Goal: Transaction & Acquisition: Obtain resource

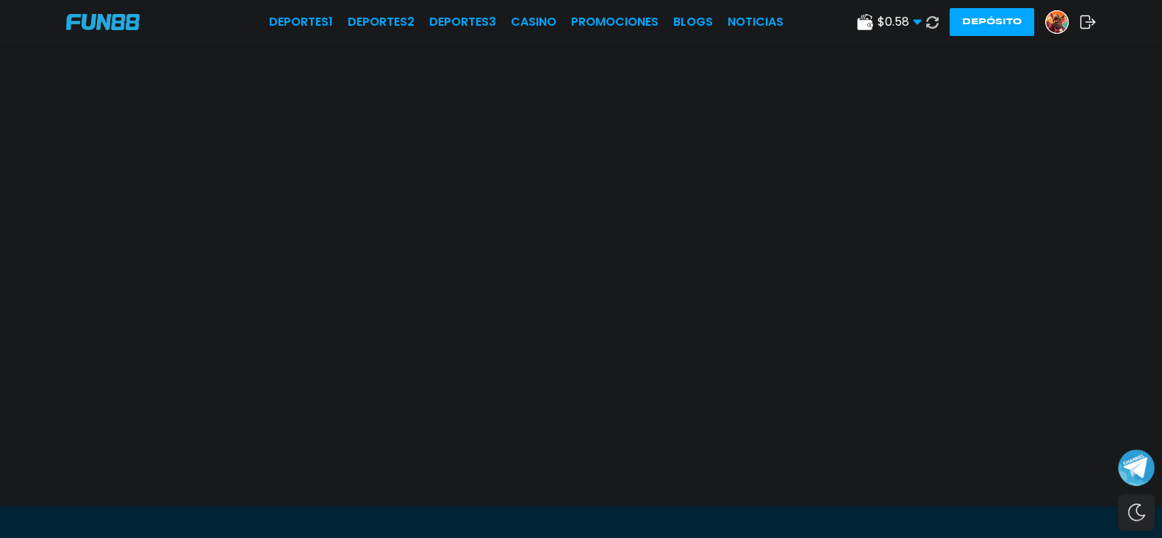
click at [926, 25] on icon at bounding box center [932, 22] width 12 height 12
click at [511, 15] on link "CASINO" at bounding box center [534, 22] width 46 height 18
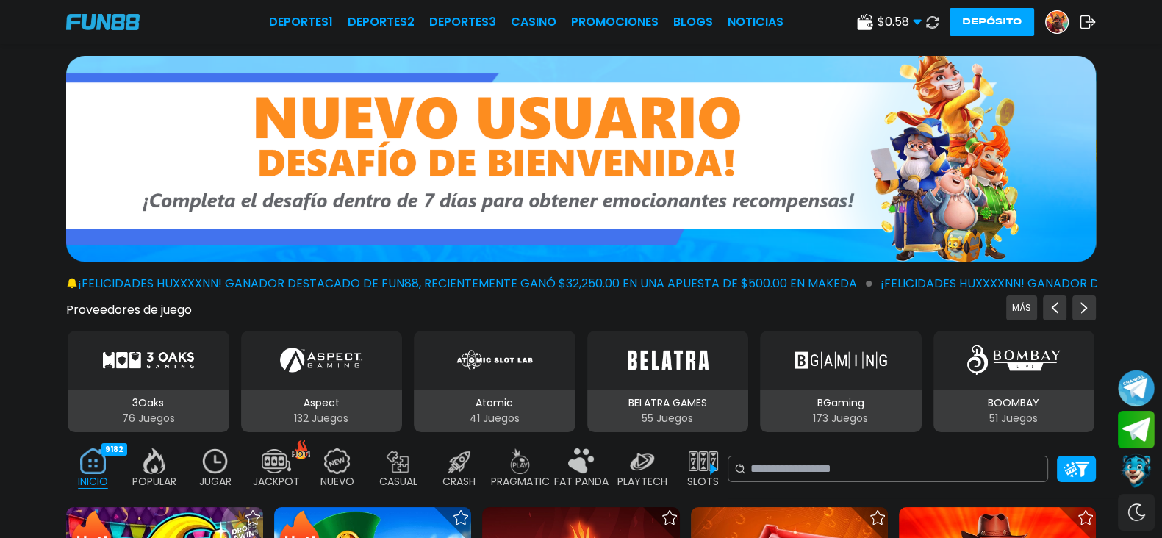
click at [1045, 27] on div at bounding box center [1057, 22] width 24 height 24
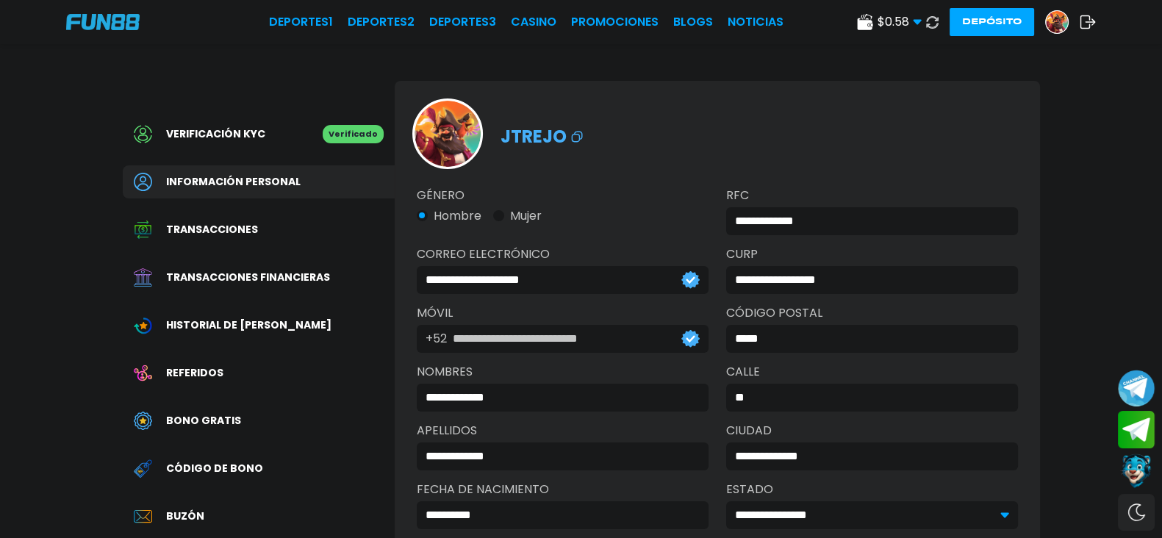
click at [226, 226] on span "Transacciones" at bounding box center [212, 229] width 92 height 15
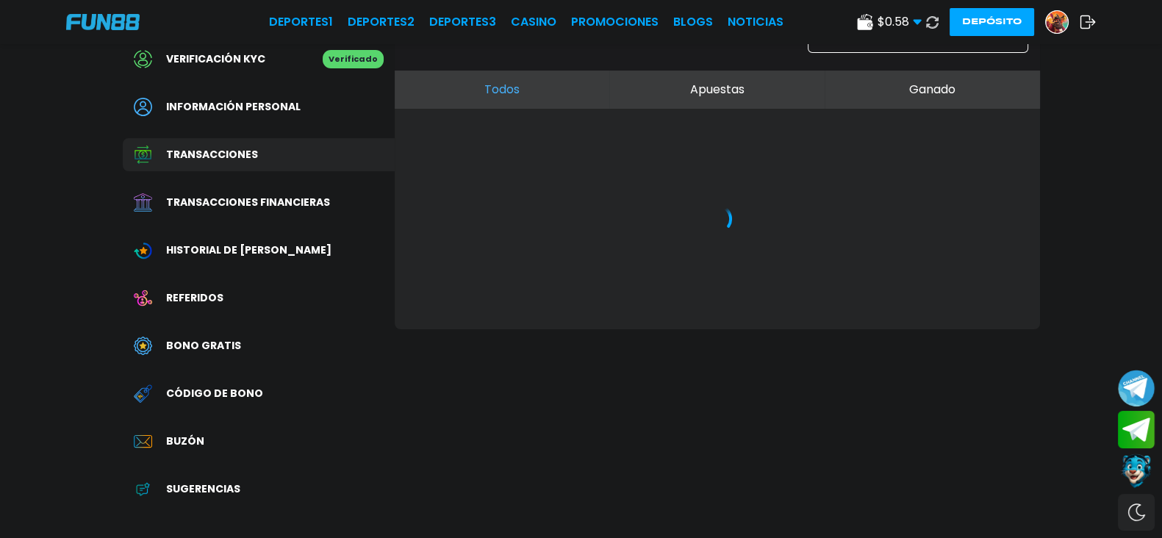
scroll to position [91, 0]
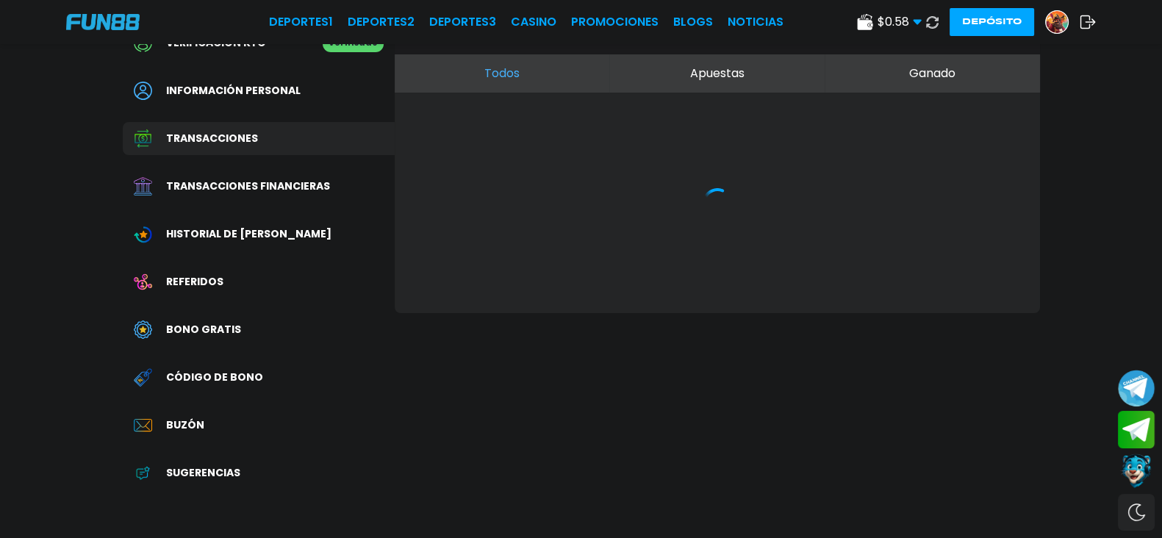
click at [225, 323] on span "Bono Gratis" at bounding box center [203, 329] width 75 height 15
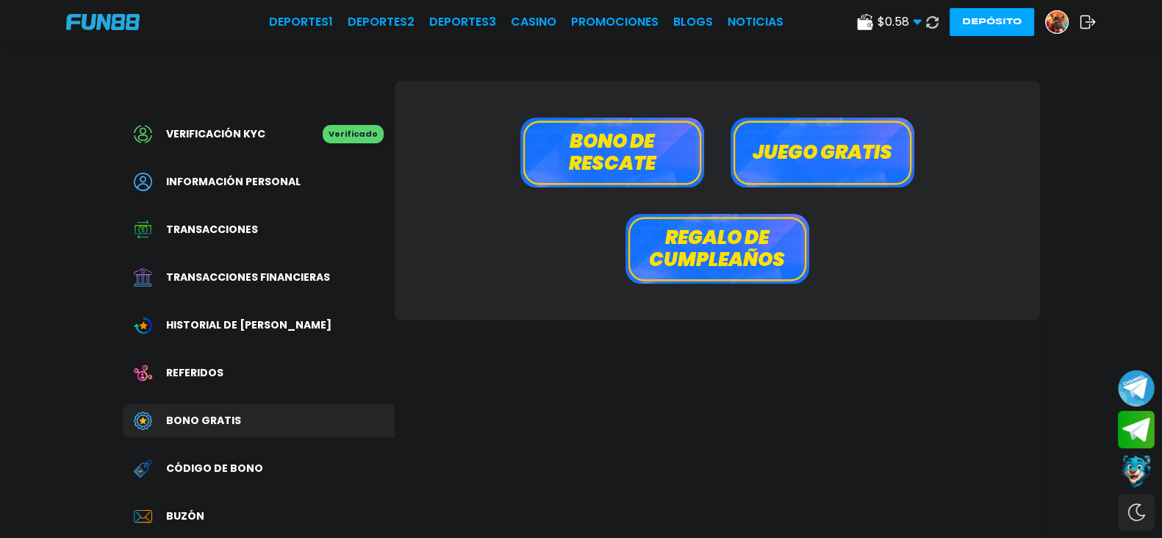
click at [625, 162] on button "Bono de rescate" at bounding box center [612, 153] width 184 height 70
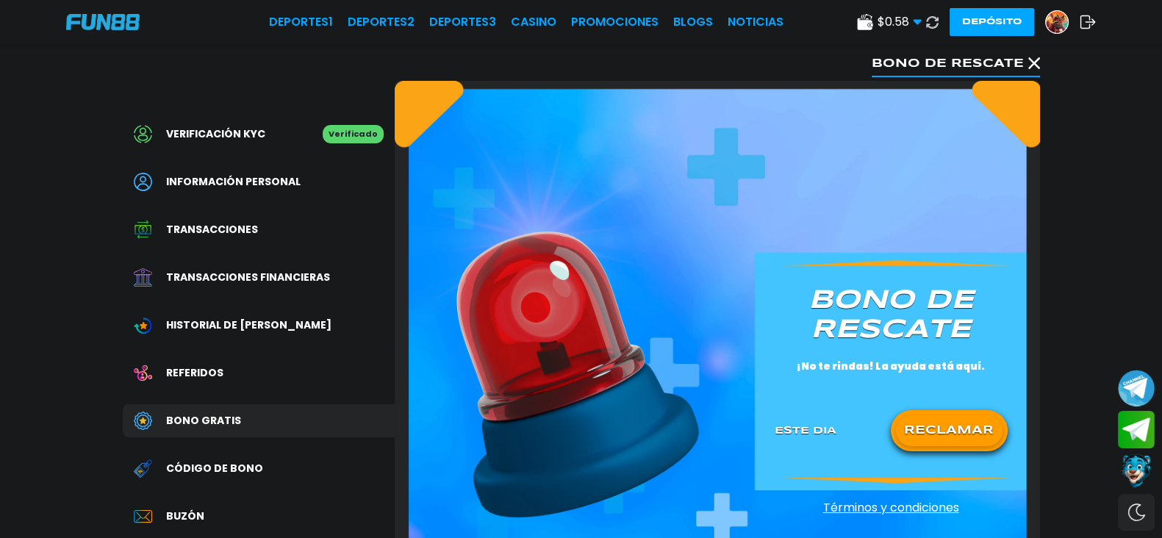
drag, startPoint x: 970, startPoint y: 417, endPoint x: 955, endPoint y: 420, distance: 15.9
click at [963, 417] on button "RECLAMAR" at bounding box center [949, 430] width 107 height 31
click at [230, 414] on span "Bono Gratis" at bounding box center [203, 420] width 75 height 15
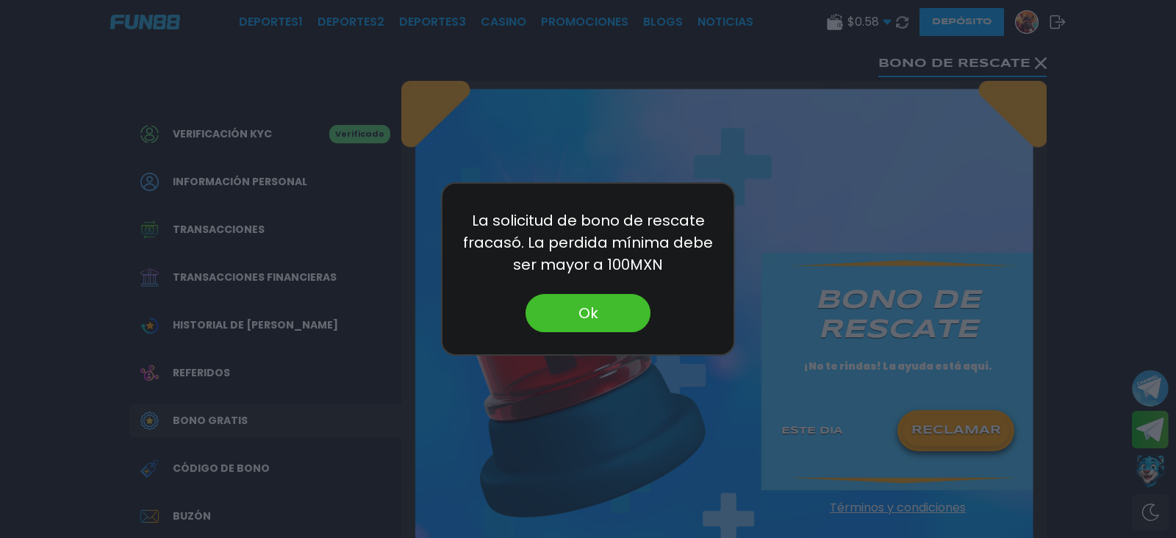
click at [563, 306] on button "Ok" at bounding box center [587, 313] width 125 height 38
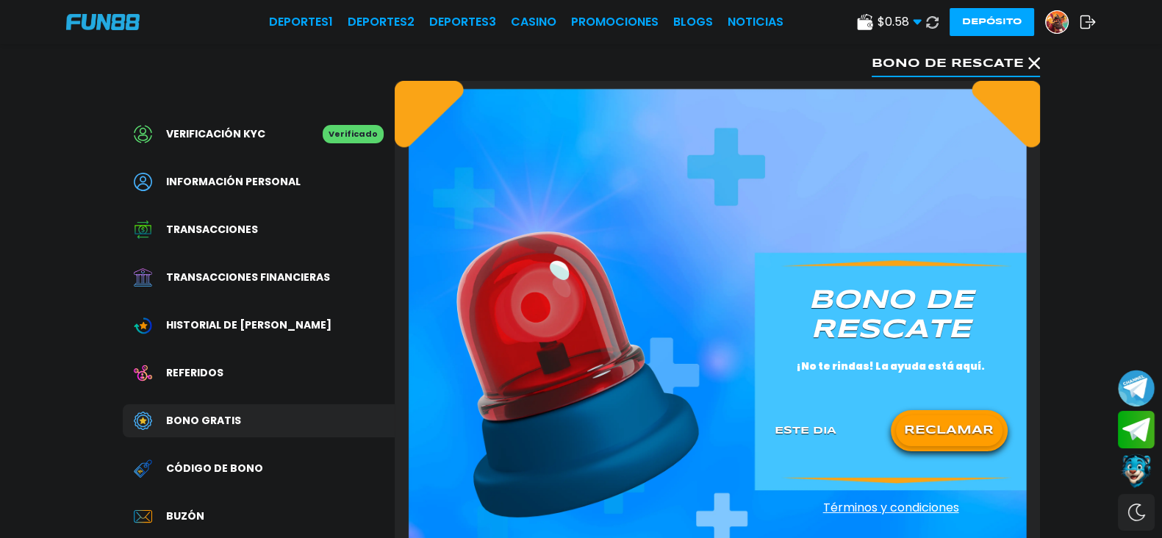
click at [162, 424] on div at bounding box center [150, 421] width 32 height 18
click at [1023, 59] on button "Bono de rescate" at bounding box center [956, 62] width 168 height 29
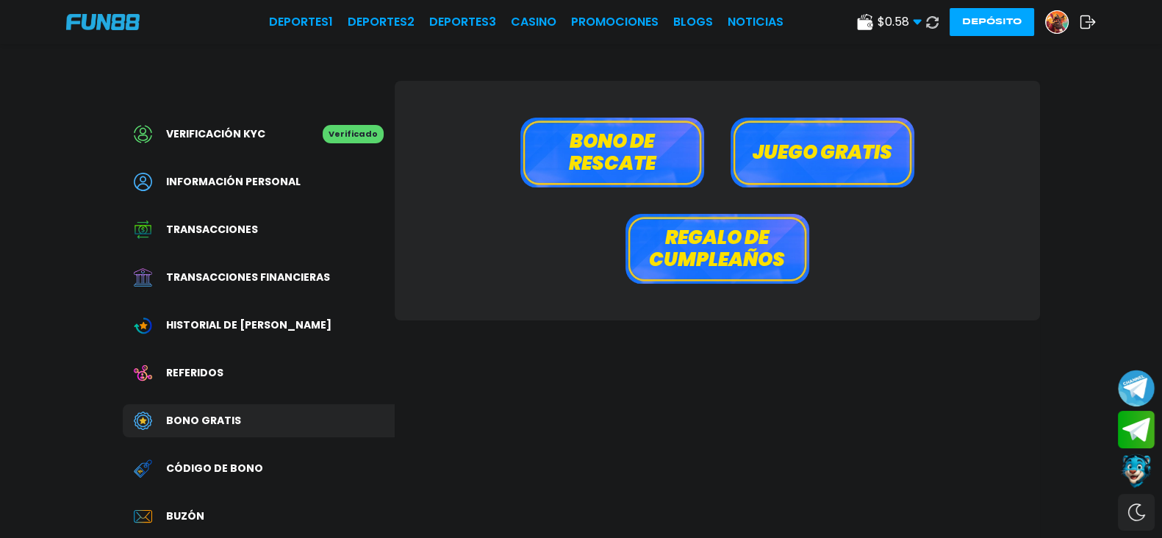
drag, startPoint x: 807, startPoint y: 190, endPoint x: 800, endPoint y: 174, distance: 17.8
click at [805, 190] on div "[PERSON_NAME] de rescate Juego gratis Regalo de cumpleaños" at bounding box center [717, 201] width 645 height 240
click at [797, 163] on button "Juego gratis" at bounding box center [822, 153] width 184 height 70
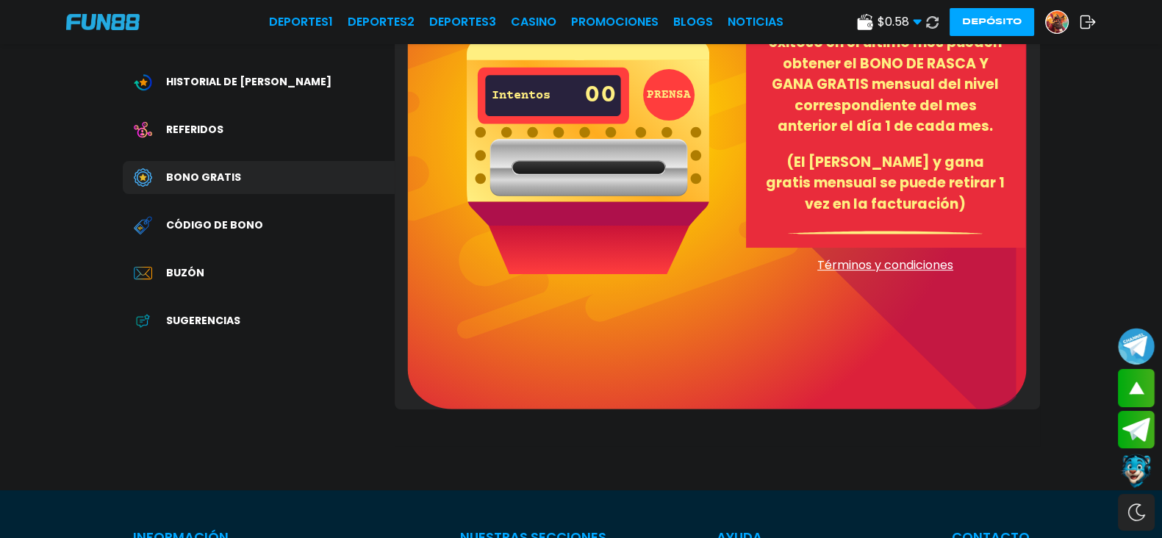
scroll to position [91, 0]
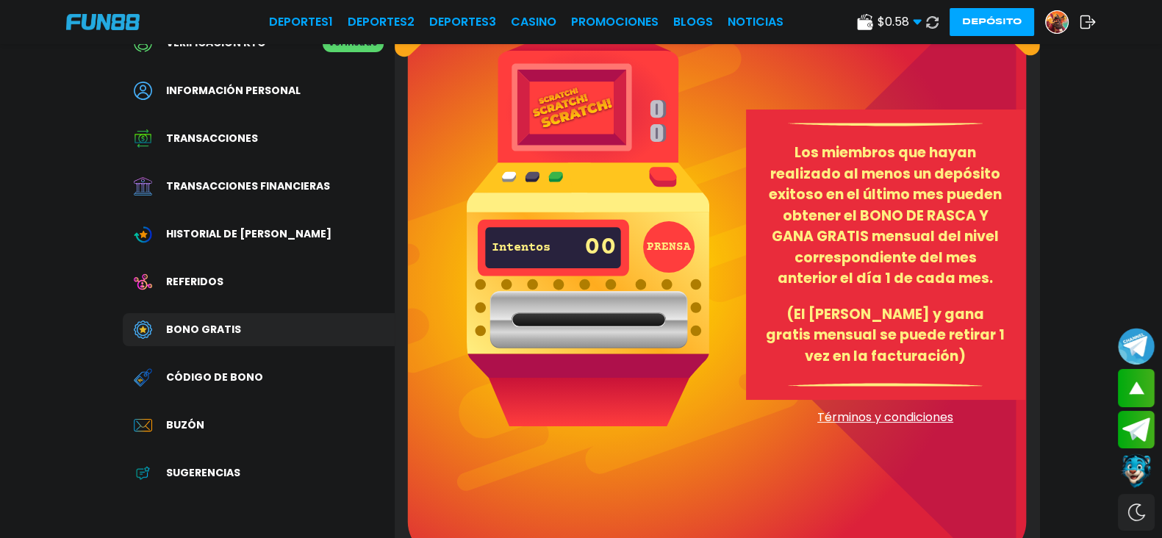
click at [670, 242] on button "PRENSA" at bounding box center [668, 246] width 51 height 51
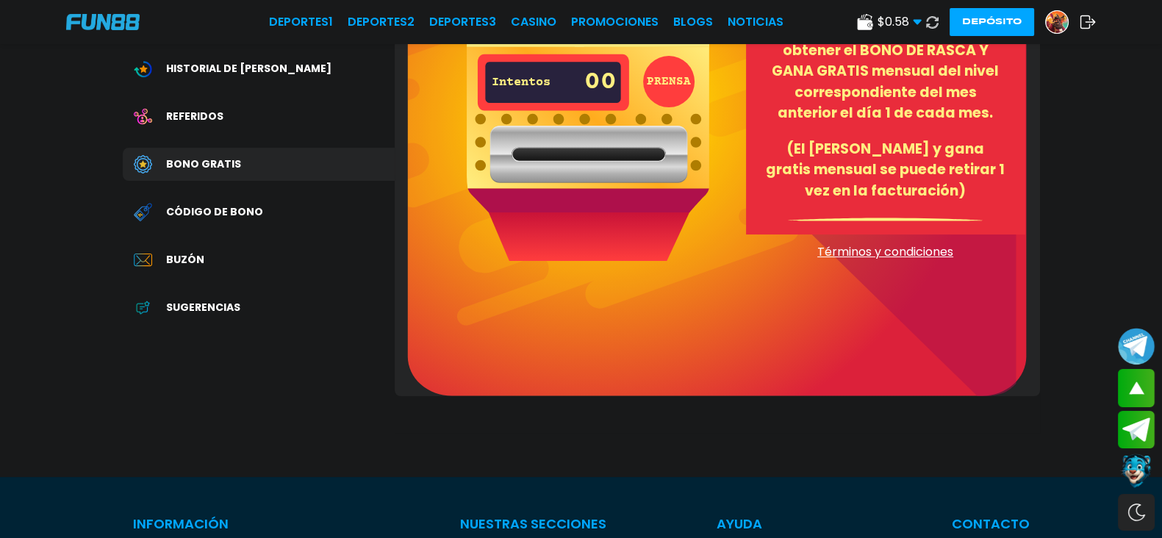
scroll to position [183, 0]
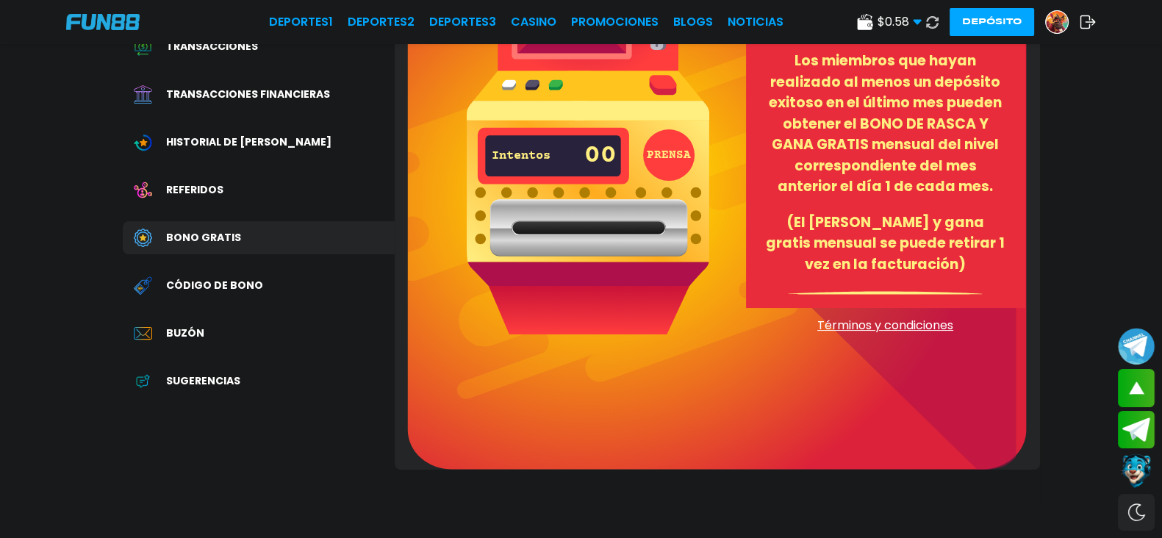
click at [226, 245] on div "Bono Gratis" at bounding box center [259, 237] width 272 height 33
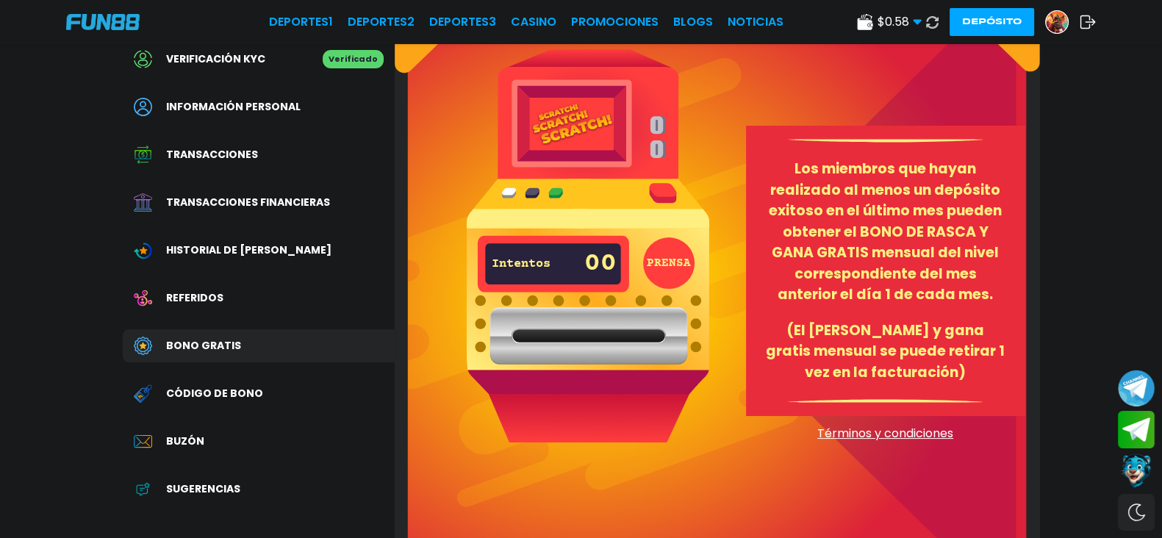
scroll to position [91, 0]
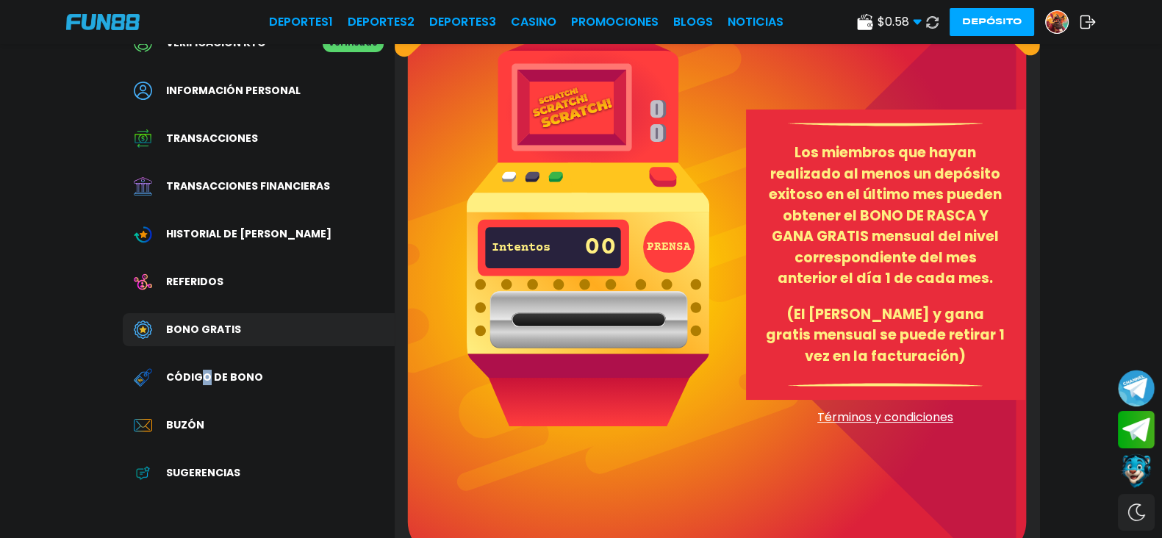
click at [208, 359] on div "Verificación KYC Verificado Información personal Transacciones Transacciones fi…" at bounding box center [259, 265] width 272 height 551
click at [198, 395] on div "Verificación KYC Verificado Información personal Transacciones Transacciones fi…" at bounding box center [259, 265] width 272 height 551
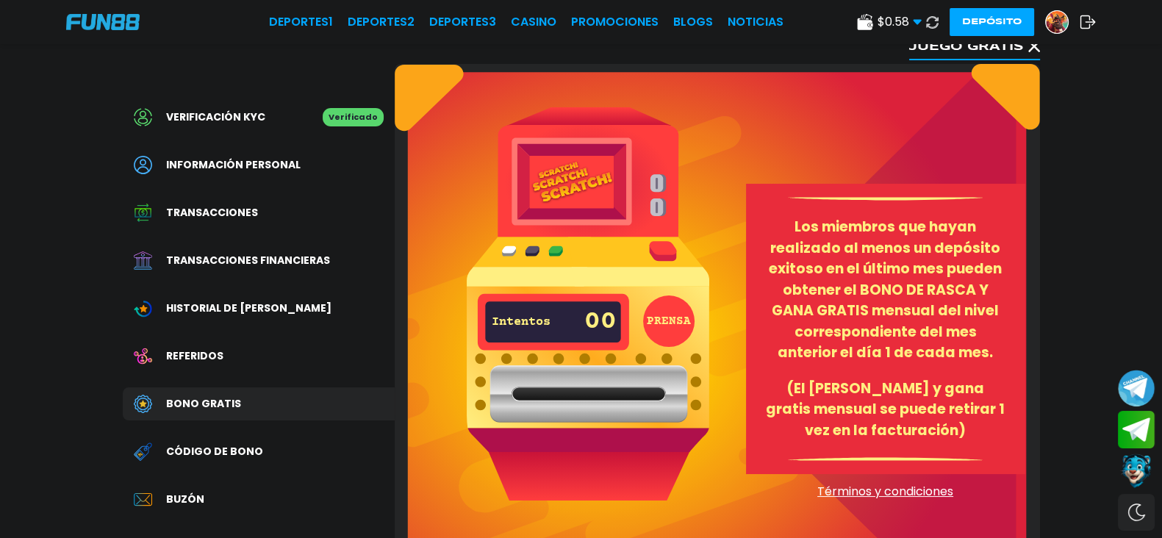
scroll to position [0, 0]
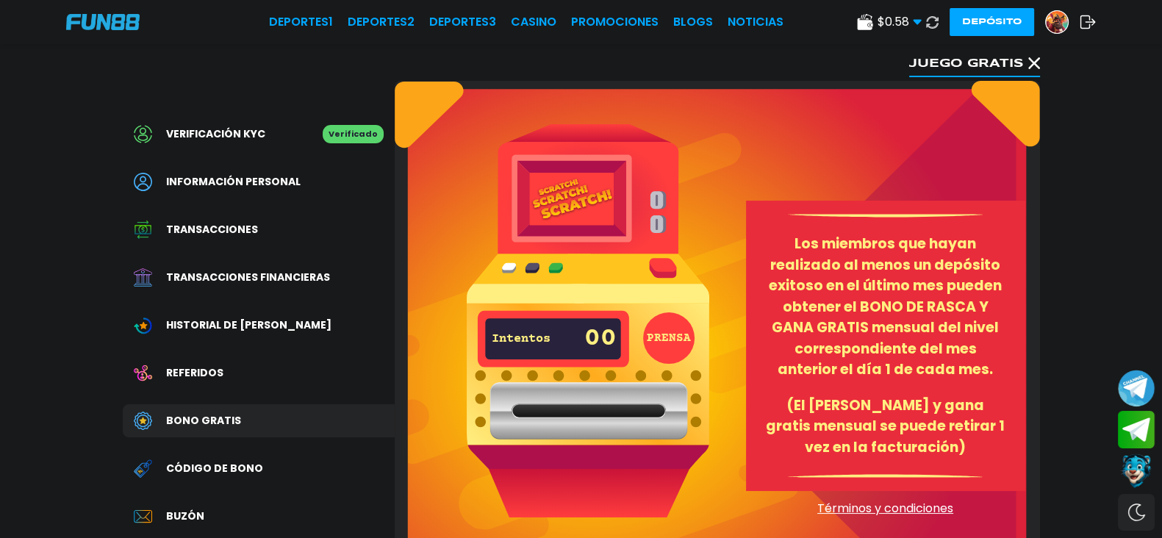
click at [206, 464] on span "Código de bono" at bounding box center [214, 468] width 97 height 15
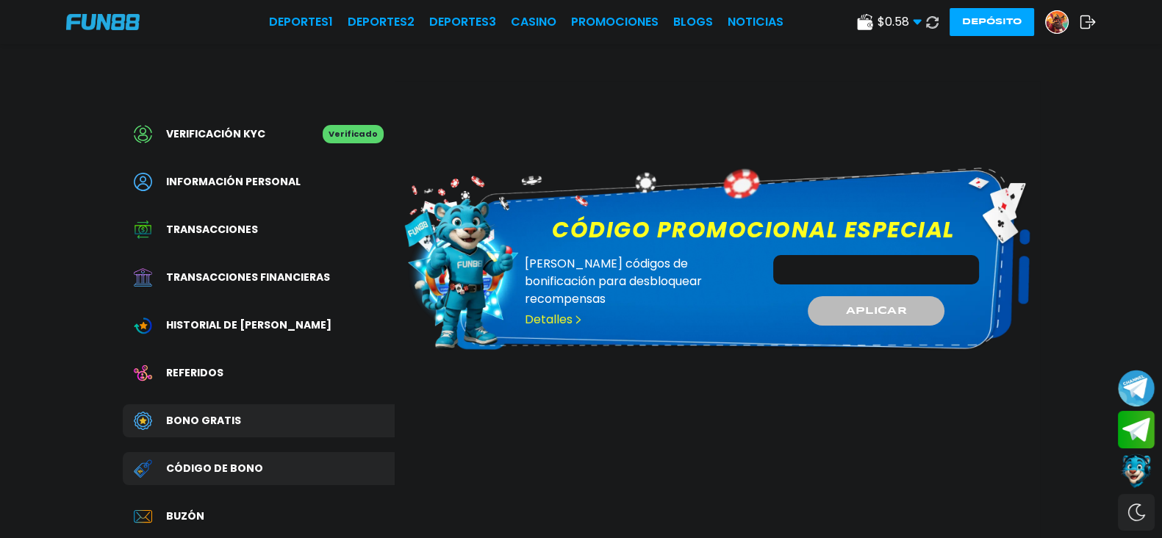
click at [235, 245] on div "Transacciones" at bounding box center [259, 229] width 272 height 33
